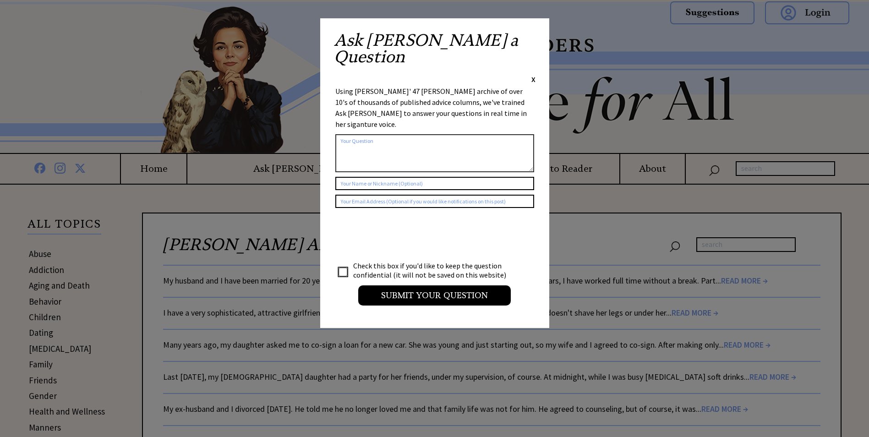
drag, startPoint x: 537, startPoint y: 34, endPoint x: 529, endPoint y: 34, distance: 7.8
click at [538, 34] on div "Ask [PERSON_NAME] a Question X Using [PERSON_NAME]' 47 [PERSON_NAME] archive of…" at bounding box center [434, 173] width 229 height 310
click at [533, 75] on span "X" at bounding box center [534, 79] width 4 height 9
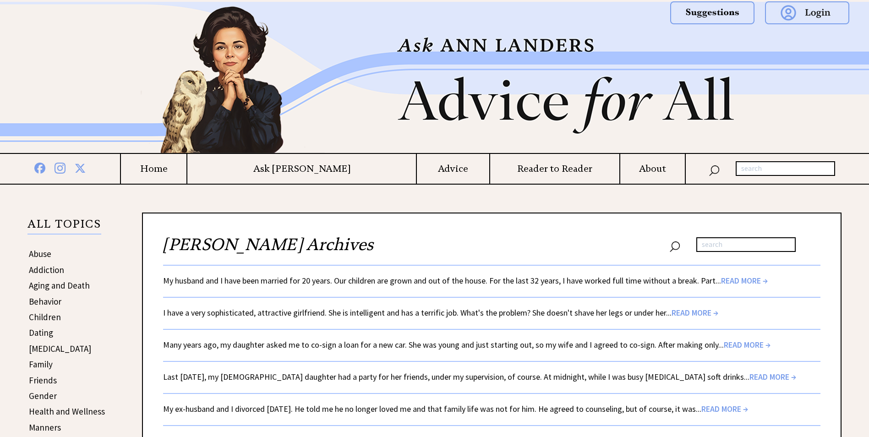
click at [745, 172] on input "text" at bounding box center [785, 168] width 99 height 15
type input "2009"
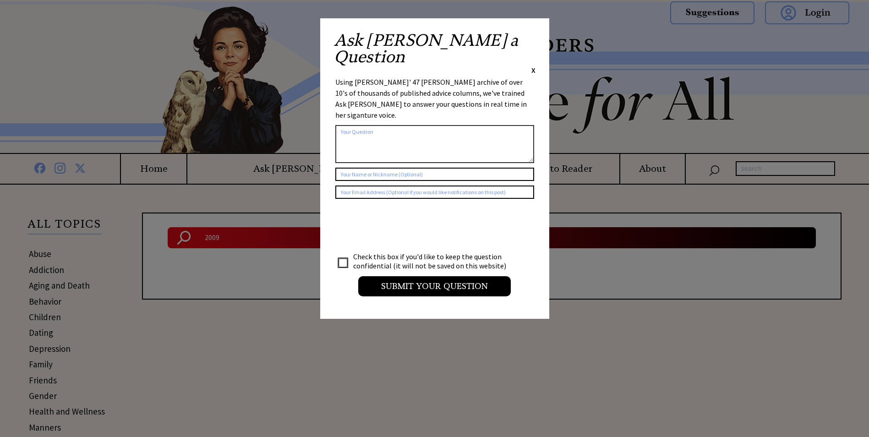
click at [533, 66] on span "X" at bounding box center [534, 70] width 4 height 9
